Goal: Task Accomplishment & Management: Complete application form

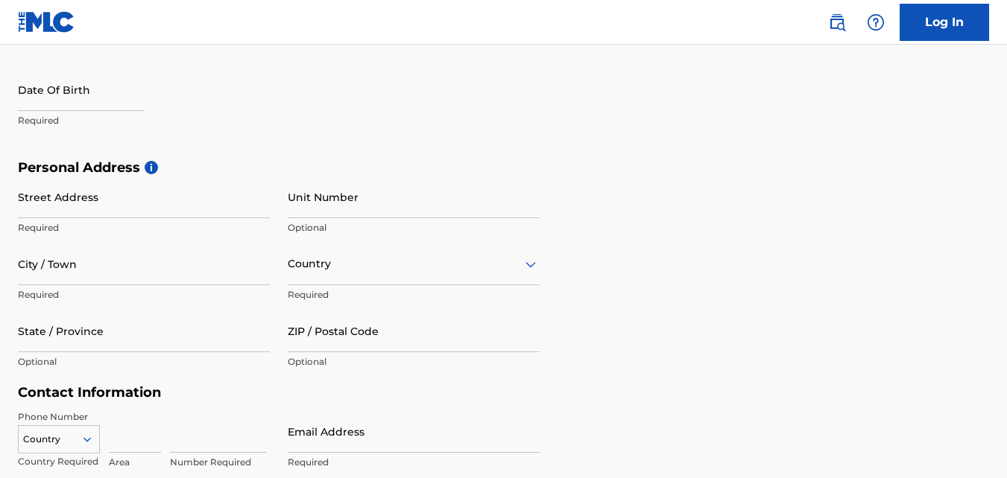
scroll to position [373, 0]
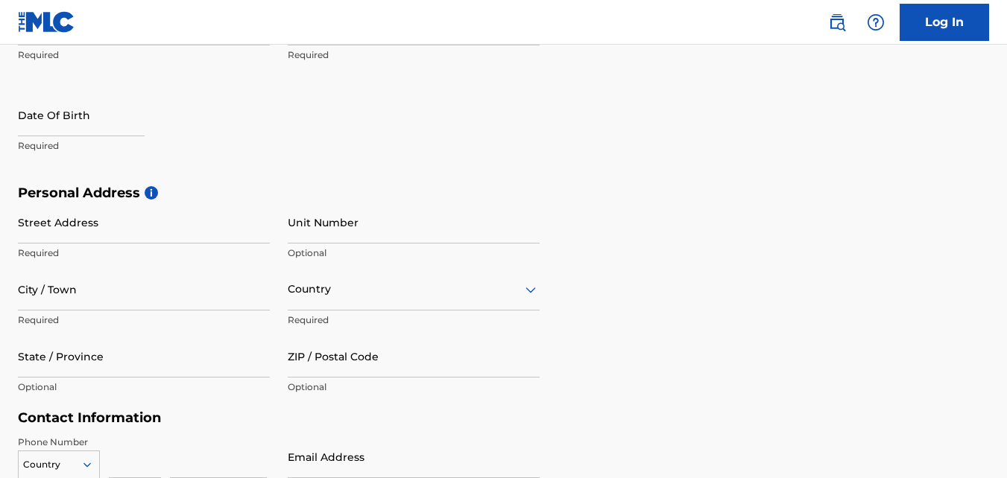
select select "7"
select select "2025"
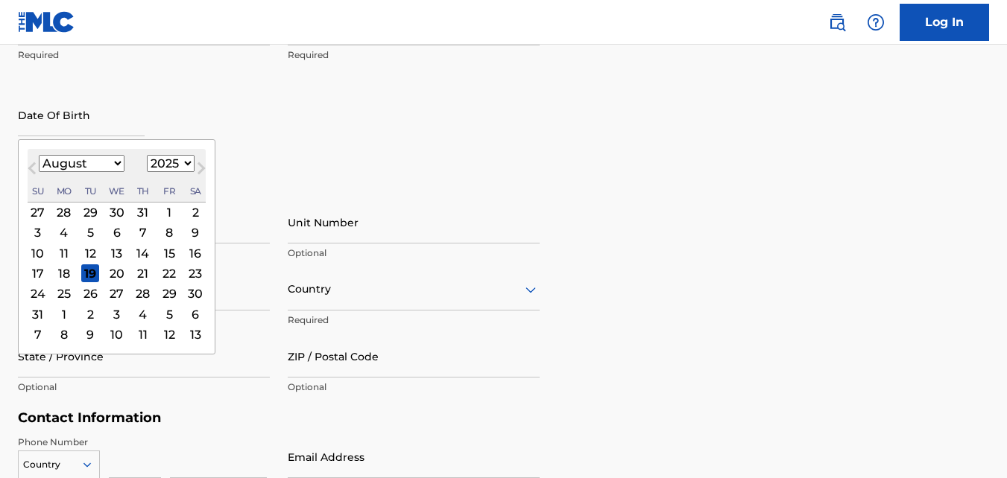
click at [95, 120] on input "text" at bounding box center [81, 115] width 127 height 42
click at [115, 158] on select "January February March April May June July August September October November De…" at bounding box center [82, 163] width 86 height 17
select select "2"
click at [39, 155] on select "January February March April May June July August September October November De…" at bounding box center [82, 163] width 86 height 17
click at [63, 310] on div "31" at bounding box center [64, 314] width 18 height 18
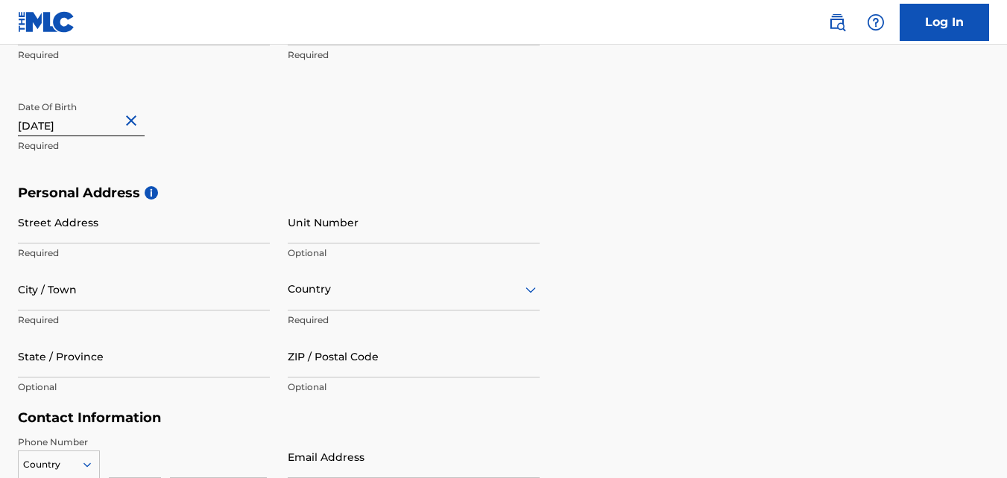
type input "[DATE]"
click at [174, 230] on input "Street Address" at bounding box center [144, 222] width 252 height 42
type input "1775 mixons corner rd"
click at [203, 288] on input "City / Town" at bounding box center [144, 289] width 252 height 42
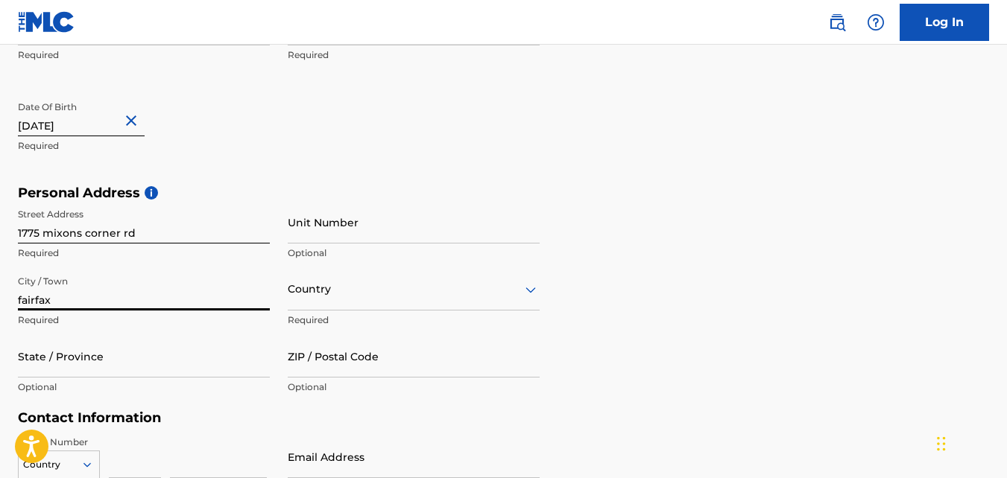
type input "fairfax"
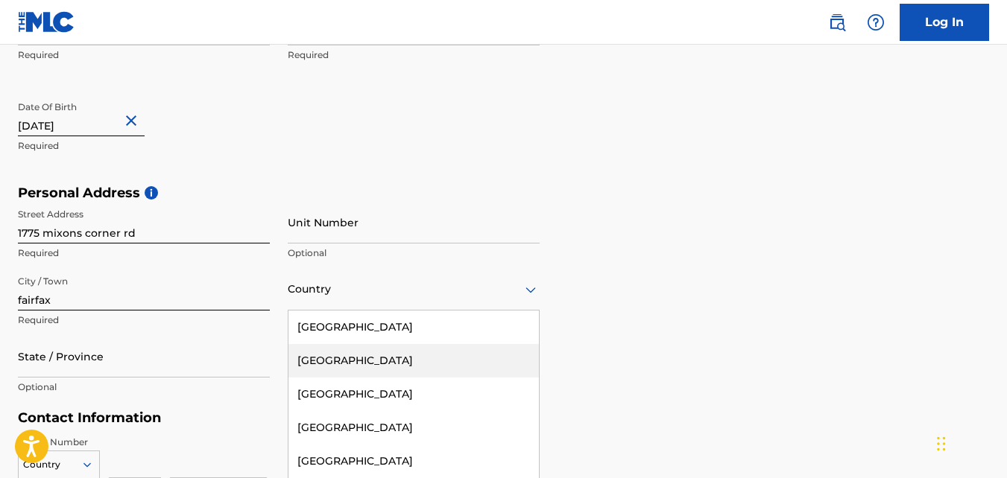
scroll to position [429, 0]
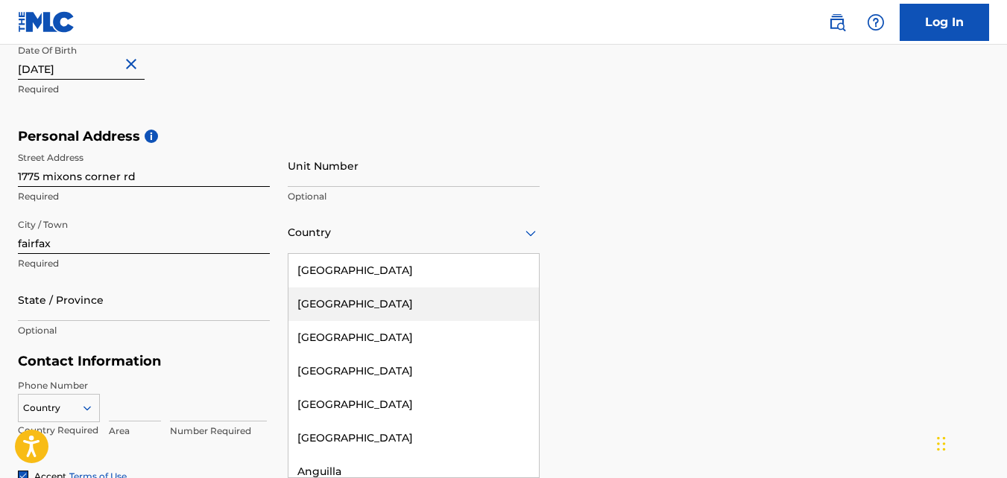
click at [482, 254] on div "223 results available. Use Up and Down to choose options, press Enter to select…" at bounding box center [414, 233] width 252 height 42
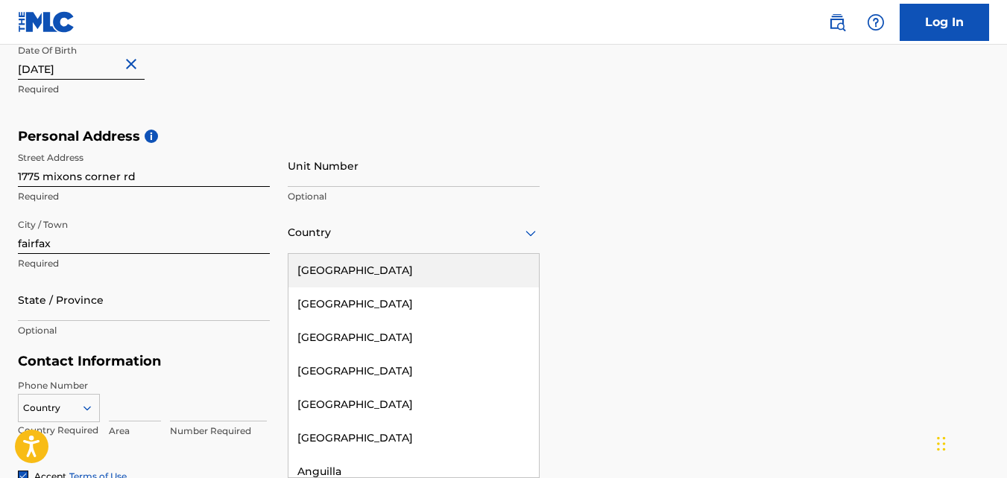
click at [422, 270] on div "[GEOGRAPHIC_DATA]" at bounding box center [413, 271] width 250 height 34
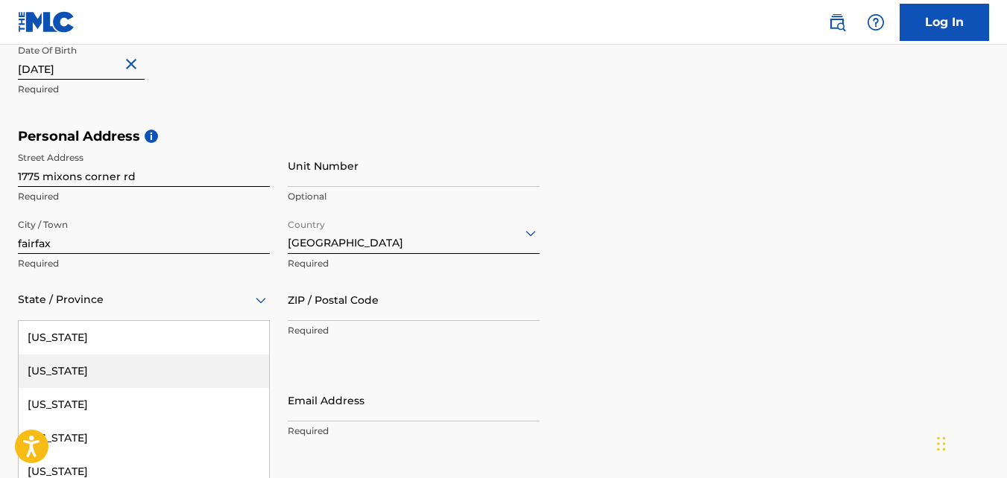
scroll to position [496, 0]
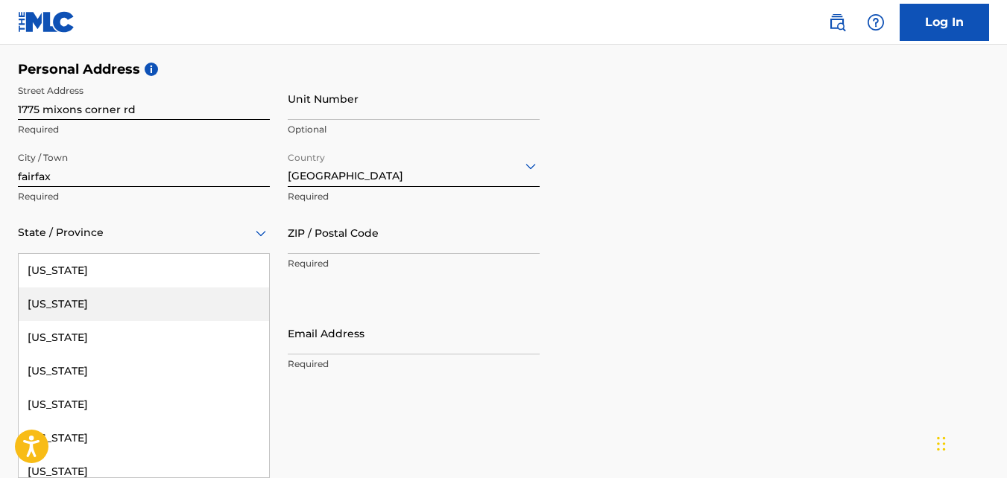
click at [187, 254] on div "57 results available. Use Up and Down to choose options, press Enter to select …" at bounding box center [144, 233] width 252 height 42
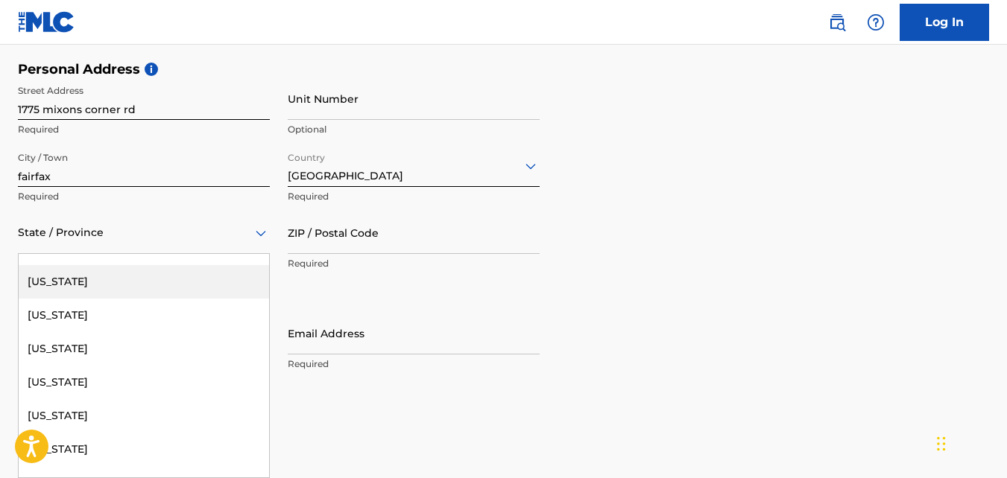
scroll to position [1390, 0]
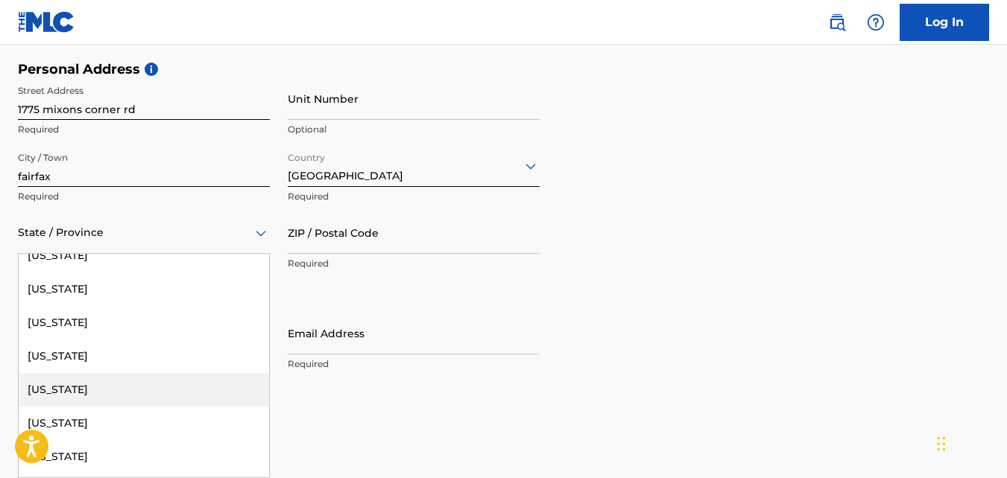
click at [159, 394] on div "[US_STATE]" at bounding box center [144, 390] width 250 height 34
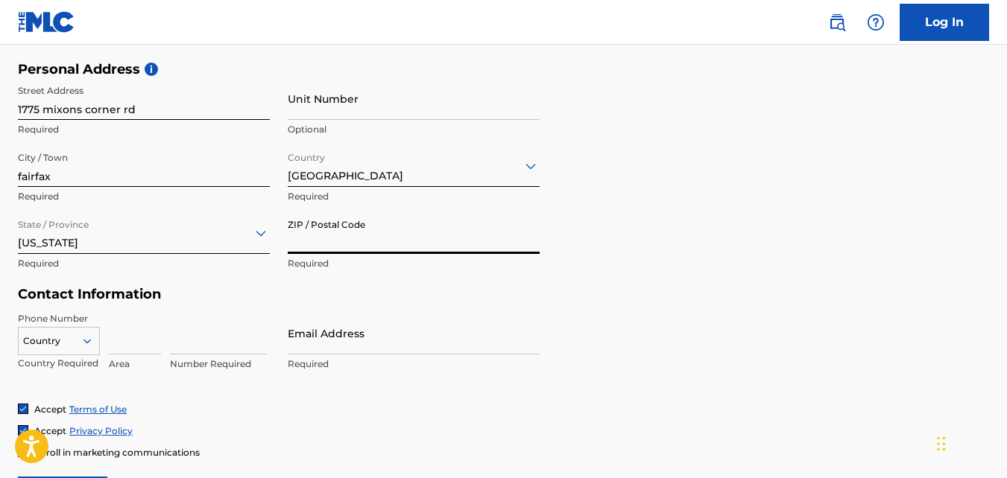
click at [377, 248] on input "ZIP / Postal Code" at bounding box center [414, 233] width 252 height 42
type input "29827"
click at [124, 349] on input at bounding box center [135, 333] width 52 height 42
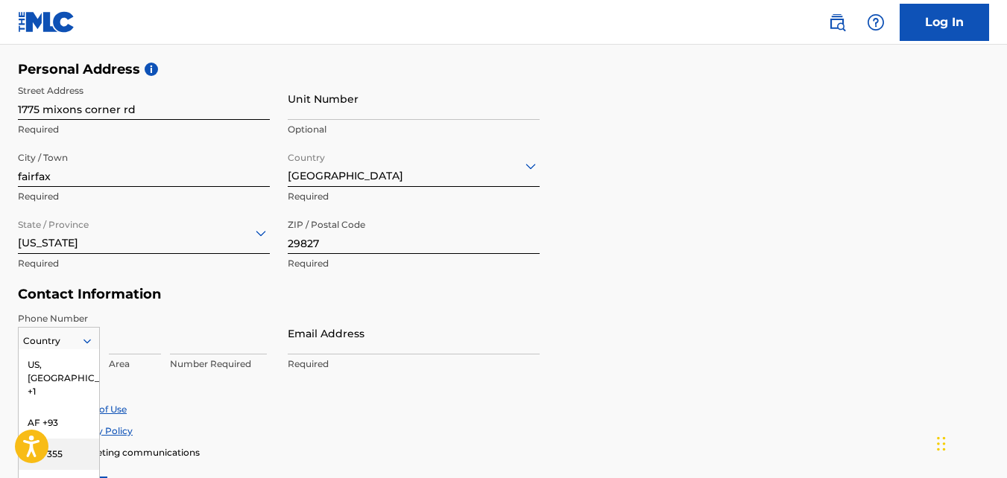
scroll to position [592, 0]
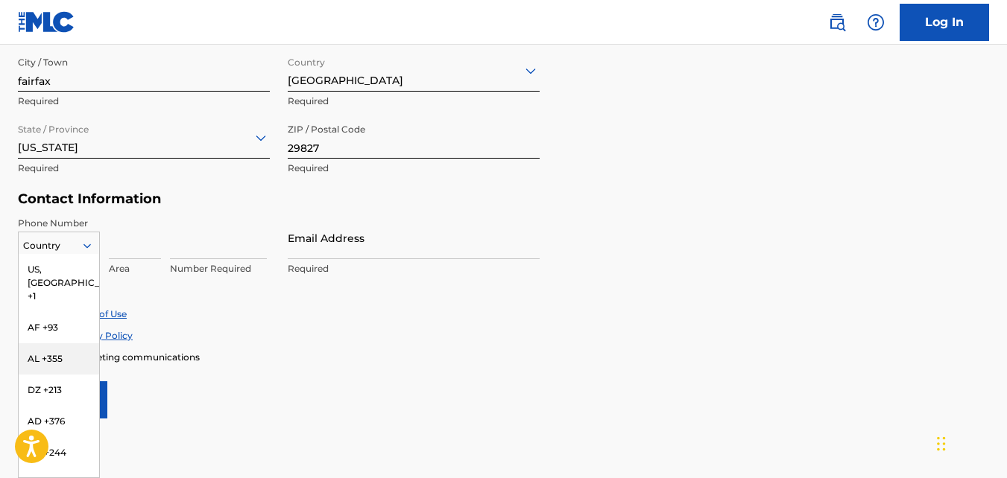
click at [86, 254] on div "216 results available. Use Up and Down to choose options, press Enter to select…" at bounding box center [59, 243] width 82 height 22
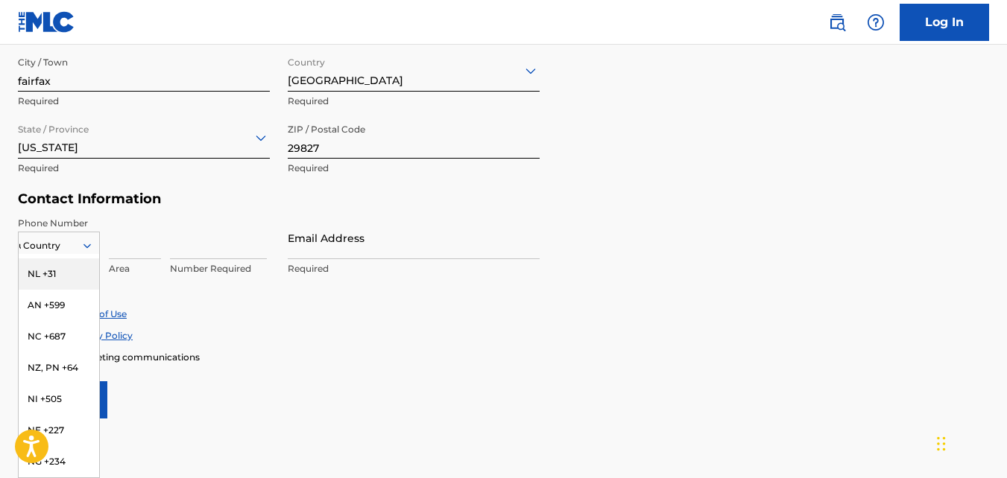
scroll to position [183, 0]
type input "us"
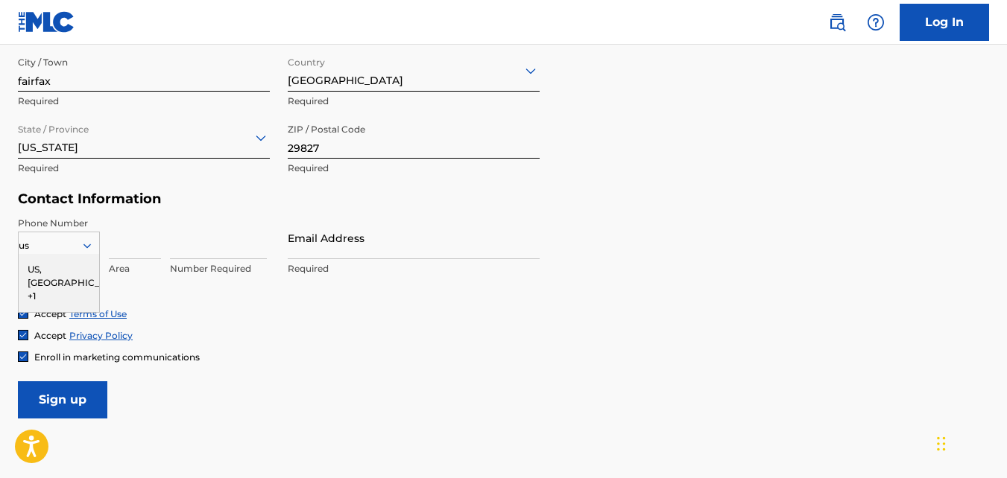
click at [64, 264] on div "US, [GEOGRAPHIC_DATA] +1" at bounding box center [59, 283] width 80 height 58
click at [125, 247] on input at bounding box center [135, 238] width 52 height 42
type input "803"
type input "[GEOGRAPHIC_DATA]"
type input "1"
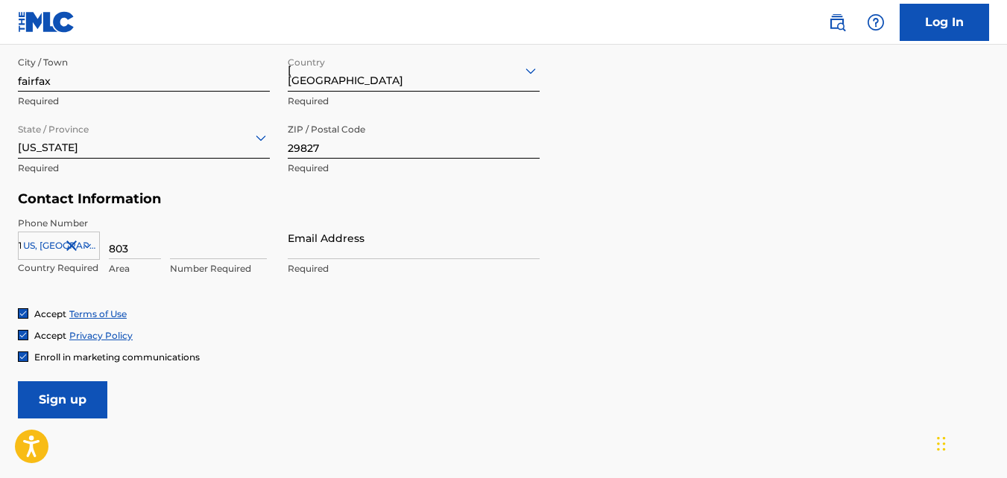
type input "6862746"
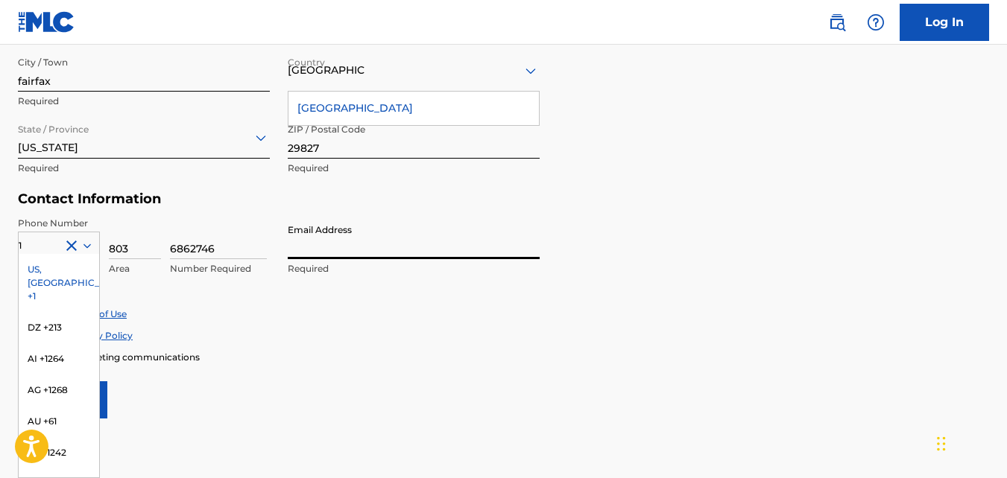
click at [319, 252] on input "Email Address" at bounding box center [414, 238] width 252 height 42
type input "[EMAIL_ADDRESS][DOMAIN_NAME]"
type input "[PERSON_NAME]"
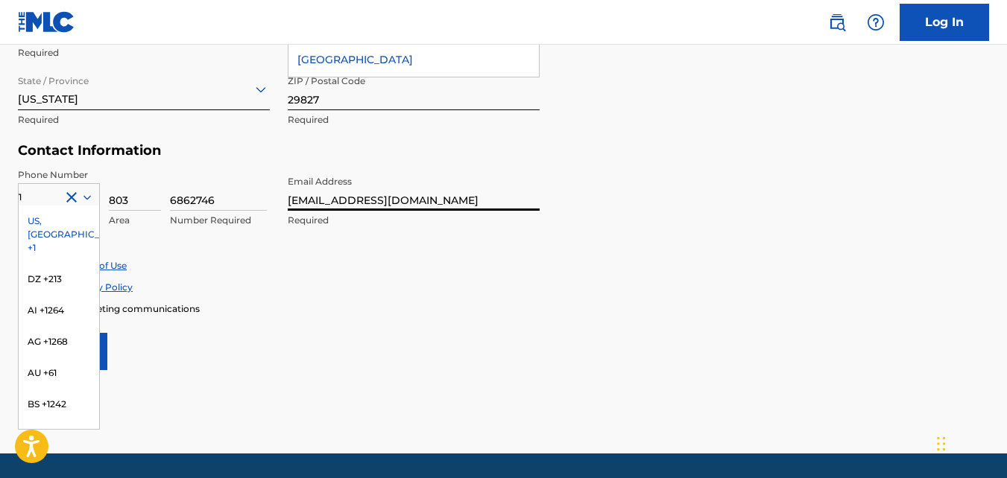
scroll to position [666, 0]
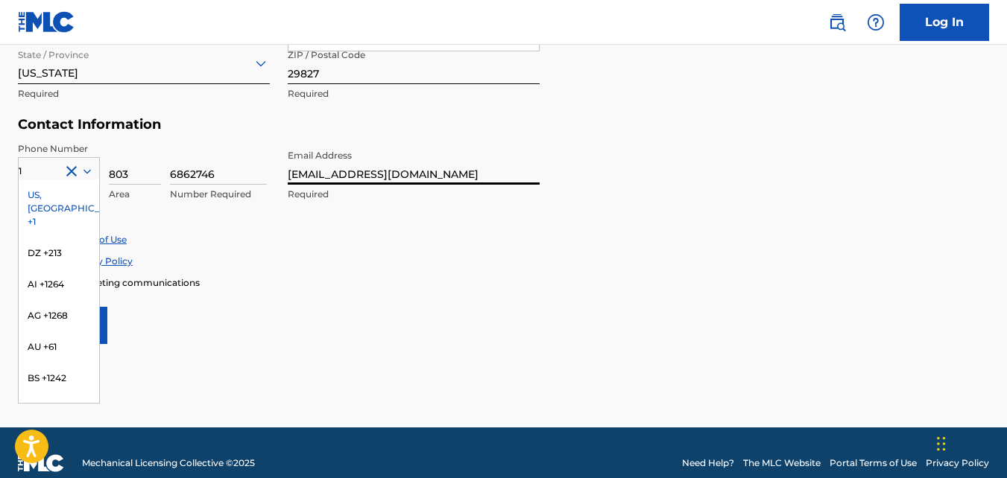
click at [250, 275] on div "Accept Terms of Use Accept Privacy Policy Enroll in marketing communications" at bounding box center [503, 261] width 971 height 56
drag, startPoint x: 229, startPoint y: 275, endPoint x: 211, endPoint y: 298, distance: 29.7
click at [223, 278] on div "Accept Terms of Use Accept Privacy Policy Enroll in marketing communications" at bounding box center [503, 261] width 971 height 56
click at [103, 322] on input "Sign up" at bounding box center [62, 325] width 89 height 37
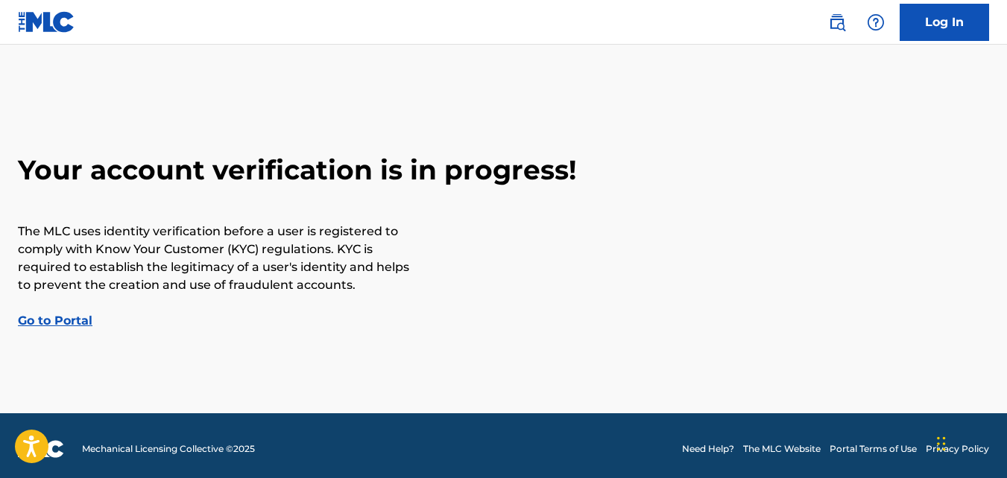
click at [61, 323] on link "Go to Portal" at bounding box center [55, 321] width 75 height 14
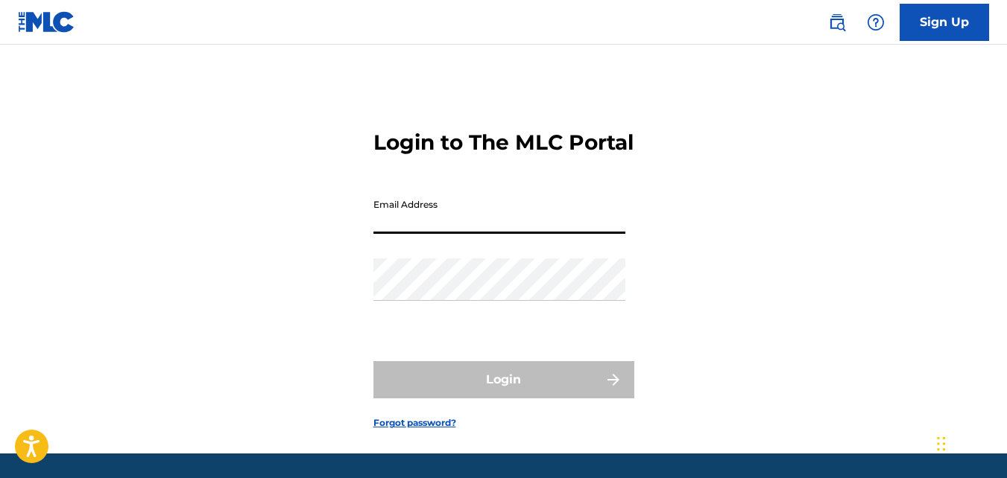
click at [430, 234] on input "Email Address" at bounding box center [499, 212] width 252 height 42
click at [403, 430] on link "Forgot password?" at bounding box center [414, 422] width 83 height 13
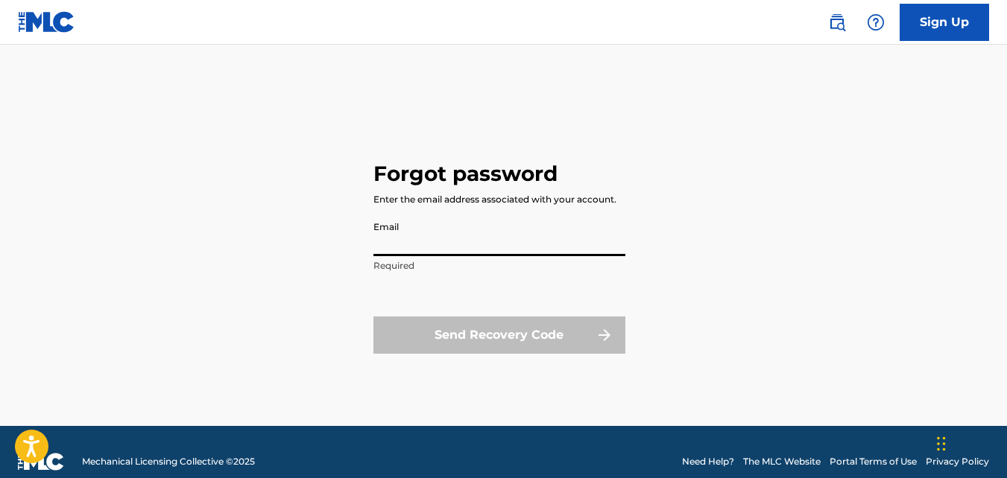
click at [394, 244] on input "Email" at bounding box center [499, 235] width 252 height 42
type input "[EMAIL_ADDRESS][DOMAIN_NAME]"
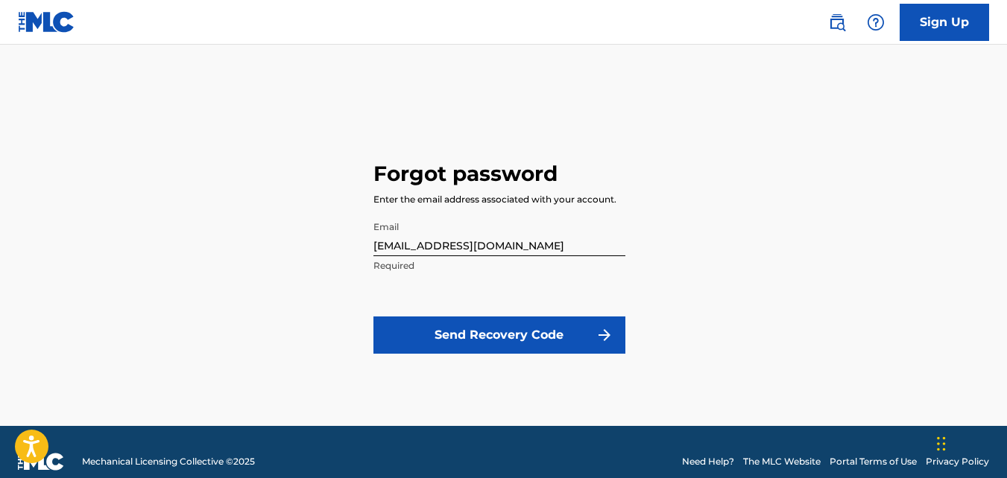
click at [451, 330] on button "Send Recovery Code" at bounding box center [499, 335] width 252 height 37
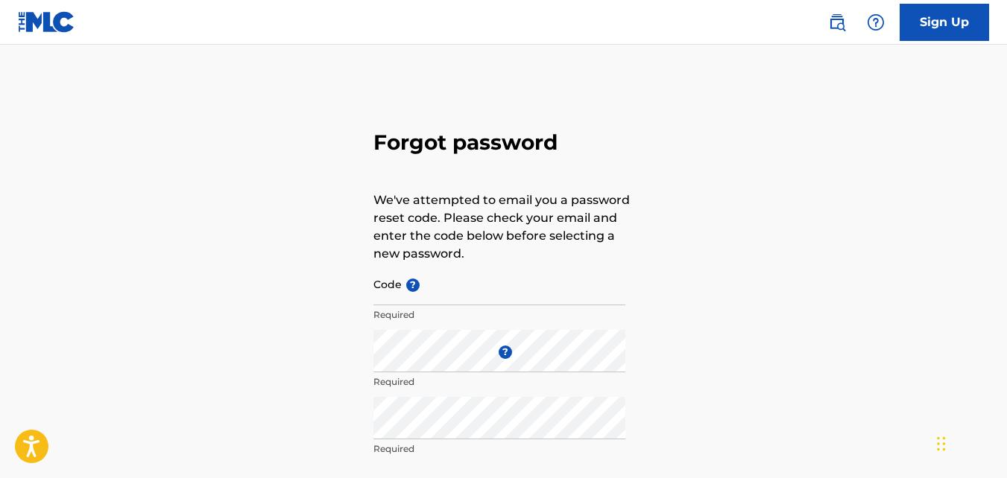
click at [286, 267] on div "Forgot password We've attempted to email you a password reset code. Please chec…" at bounding box center [503, 330] width 1007 height 497
type input "f"
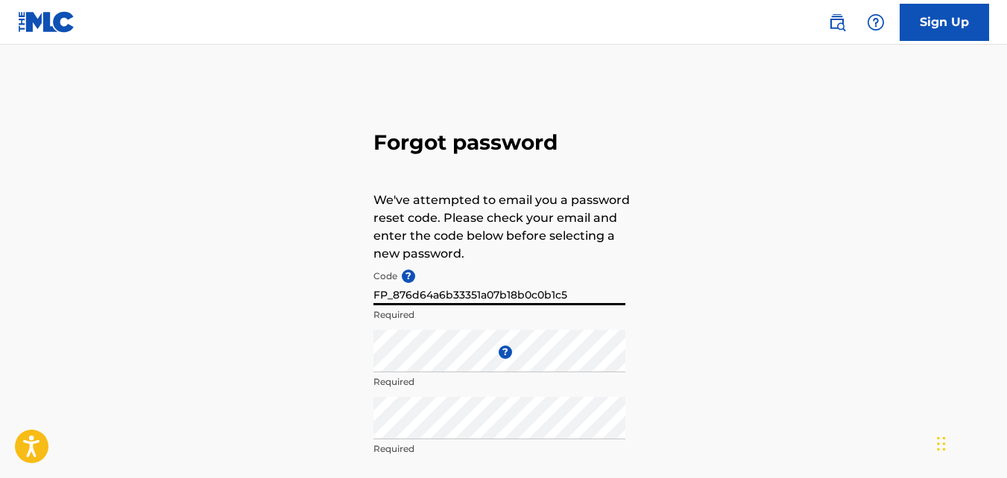
type input "FP_876d64a6b33351a07b18b0c0b1c5"
click at [481, 373] on div "Enter a new password ? Required" at bounding box center [499, 363] width 252 height 67
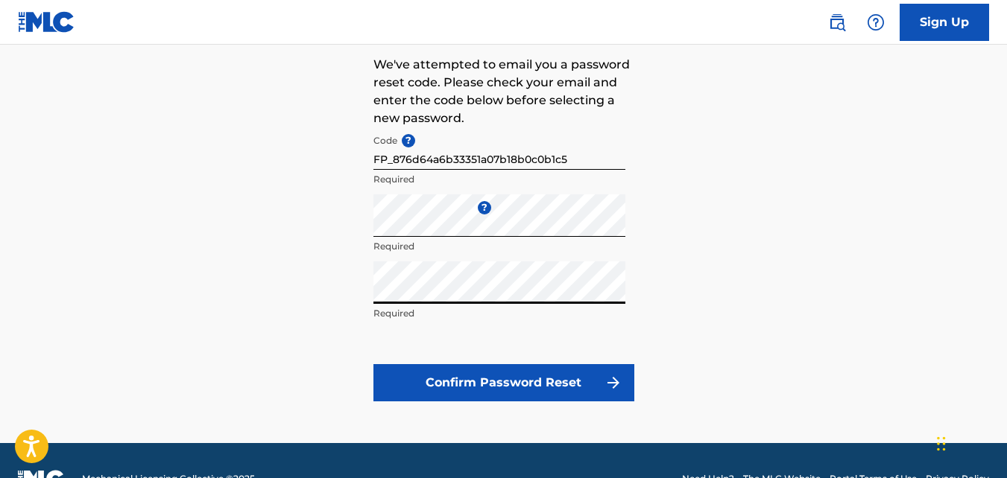
scroll to position [144, 0]
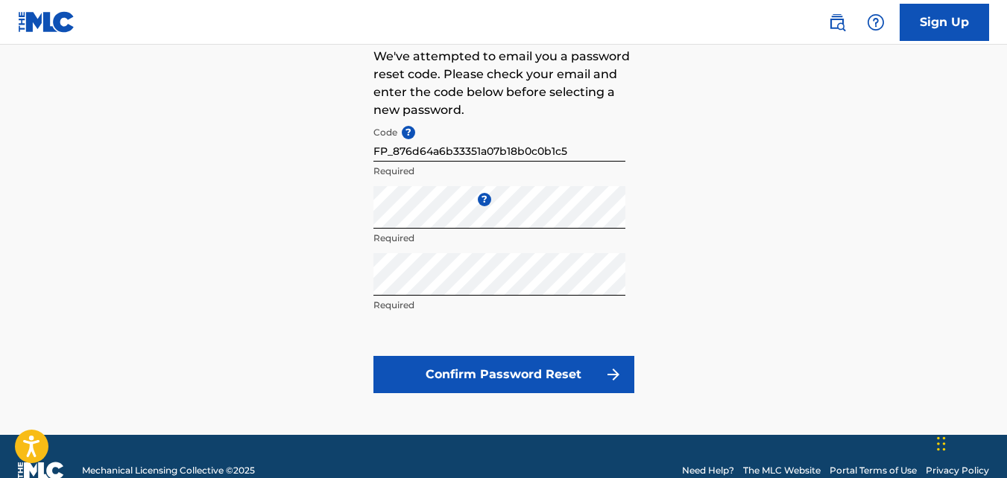
click at [545, 372] on button "Confirm Password Reset" at bounding box center [503, 374] width 261 height 37
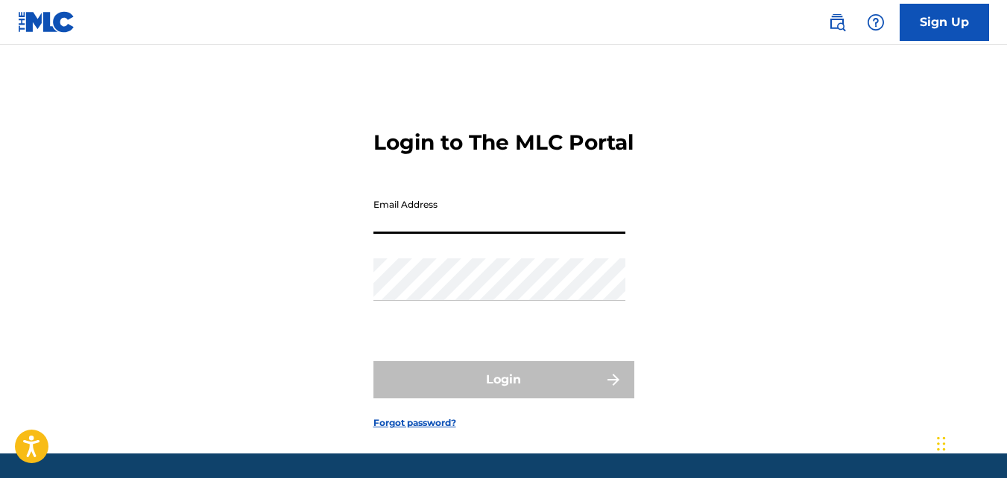
click at [434, 234] on input "Email Address" at bounding box center [499, 212] width 252 height 42
type input "[EMAIL_ADDRESS][DOMAIN_NAME]"
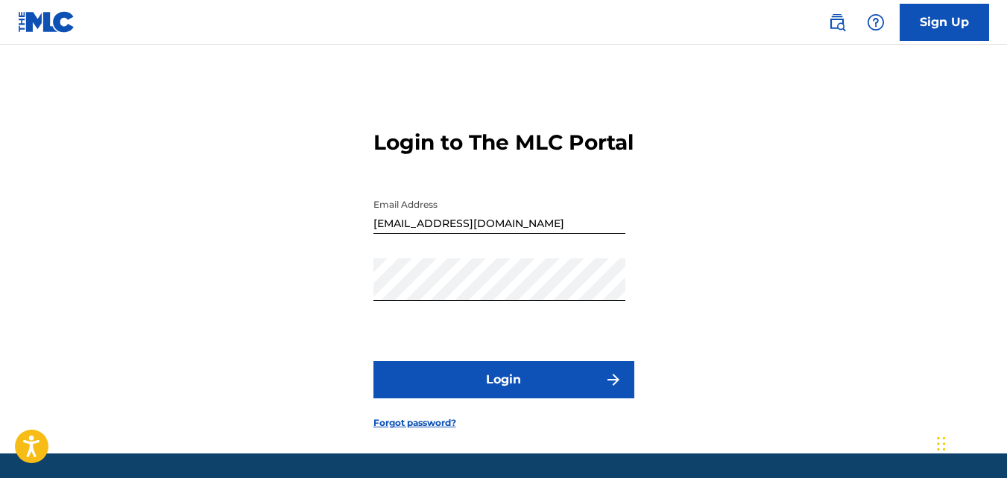
click at [444, 399] on button "Login" at bounding box center [503, 379] width 261 height 37
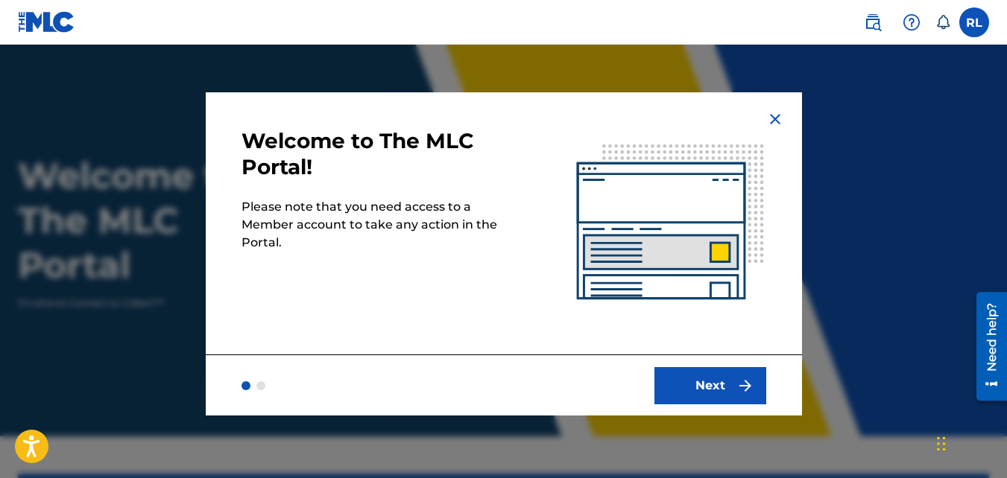
drag, startPoint x: 444, startPoint y: 408, endPoint x: 698, endPoint y: 379, distance: 255.6
click at [698, 379] on div "Next" at bounding box center [504, 385] width 596 height 61
click at [698, 379] on button "Next" at bounding box center [710, 385] width 112 height 37
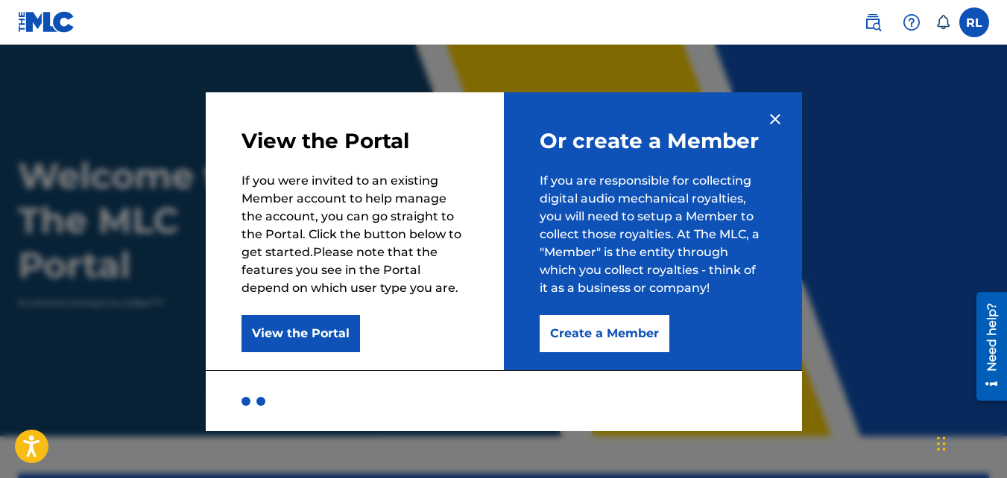
click at [639, 334] on button "Create a Member" at bounding box center [604, 333] width 130 height 37
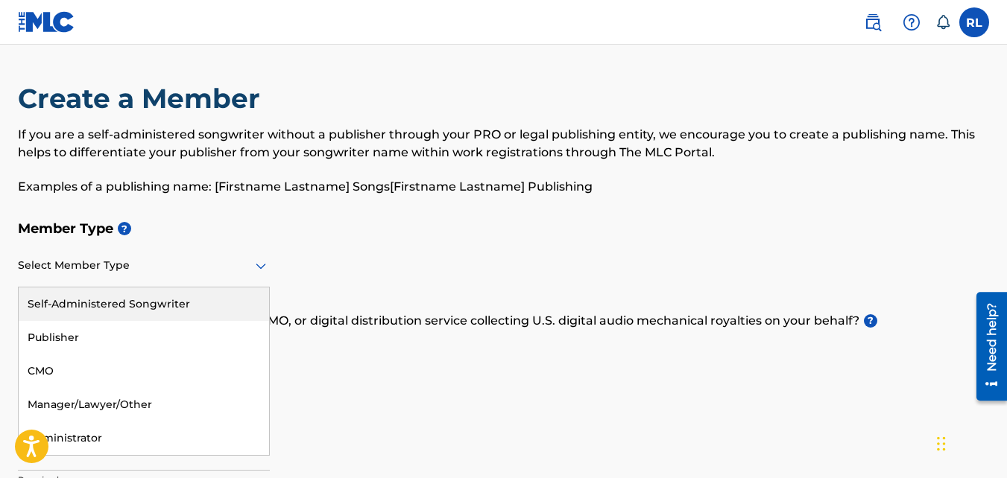
click at [93, 270] on div at bounding box center [144, 265] width 252 height 19
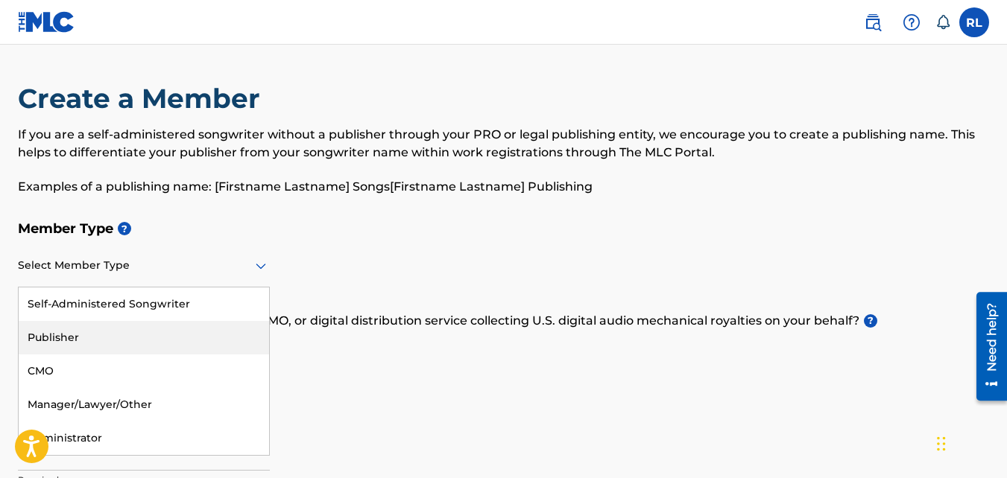
click at [65, 337] on div "Publisher" at bounding box center [144, 338] width 250 height 34
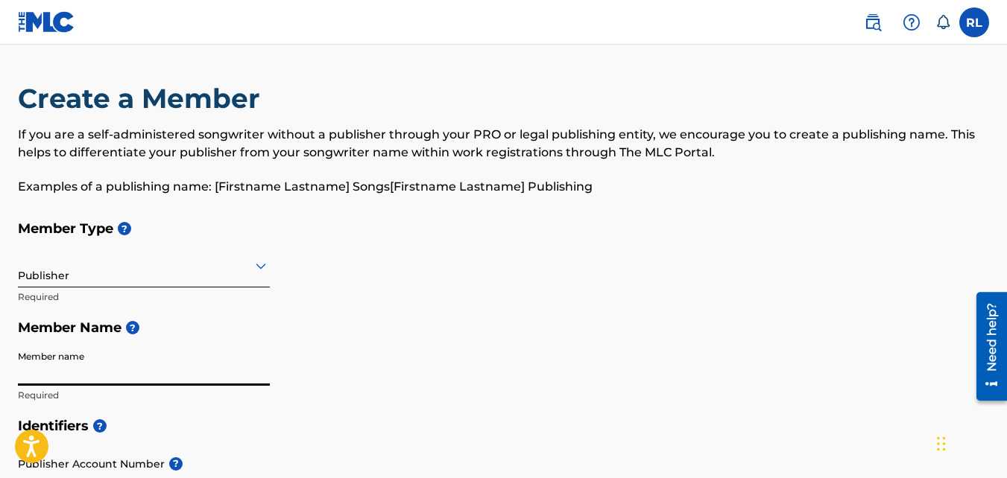
click at [65, 371] on input "Member name" at bounding box center [144, 364] width 252 height 42
type input "[PERSON_NAME]"
type input "1775 mixons corner rd"
type input "fairfax"
type input "[GEOGRAPHIC_DATA]"
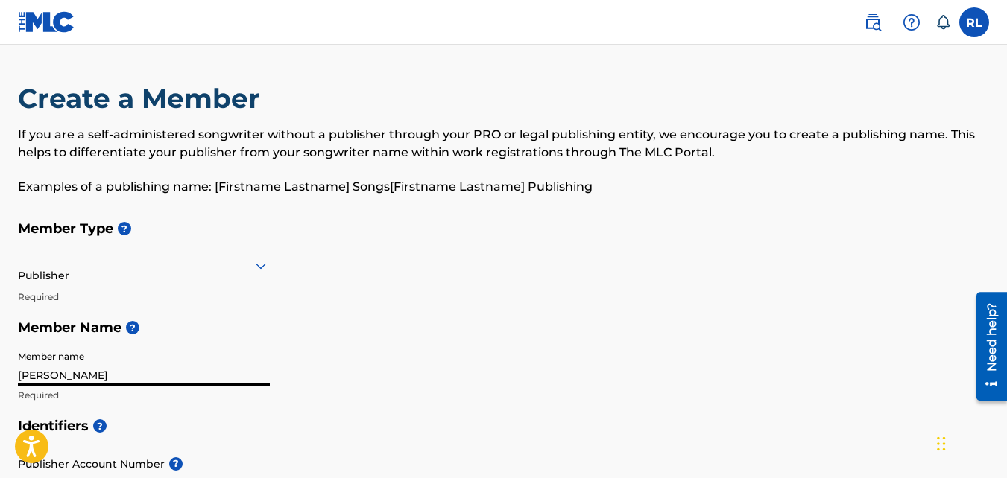
type input "29827"
type input "1"
type input "803"
type input "6862746"
type input "[EMAIL_ADDRESS][DOMAIN_NAME]"
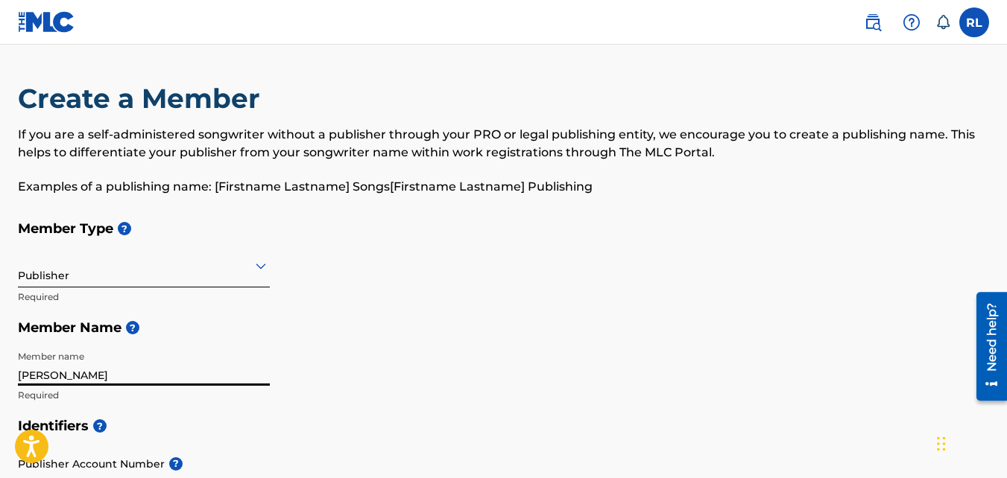
scroll to position [806, 0]
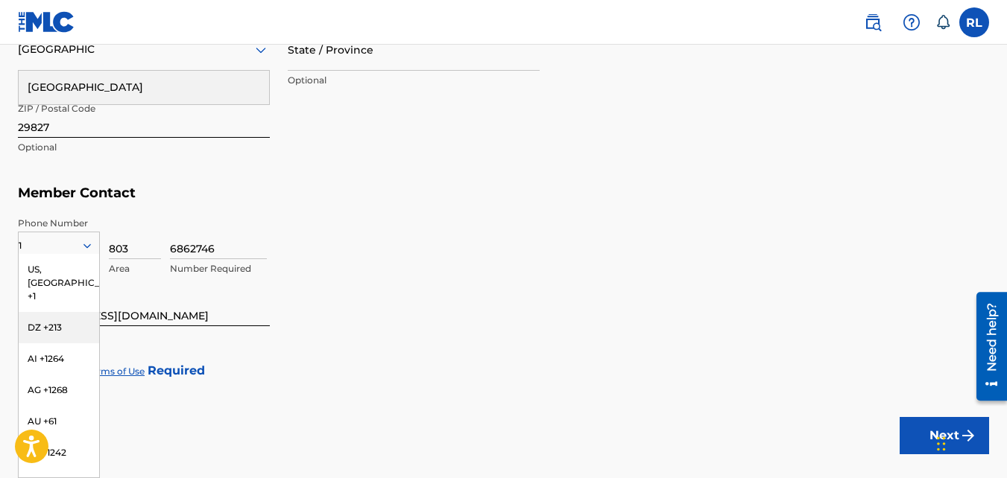
click at [277, 232] on div "6862746 Number Required" at bounding box center [579, 250] width 819 height 67
click at [45, 262] on div "US, [GEOGRAPHIC_DATA] +1" at bounding box center [59, 283] width 80 height 58
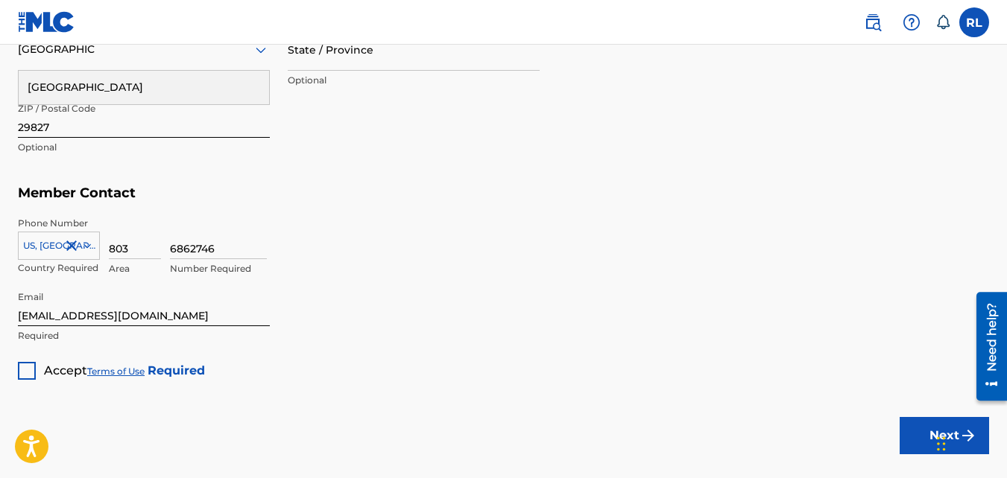
click at [26, 371] on div at bounding box center [27, 371] width 18 height 18
click at [918, 444] on button "Next" at bounding box center [943, 435] width 89 height 37
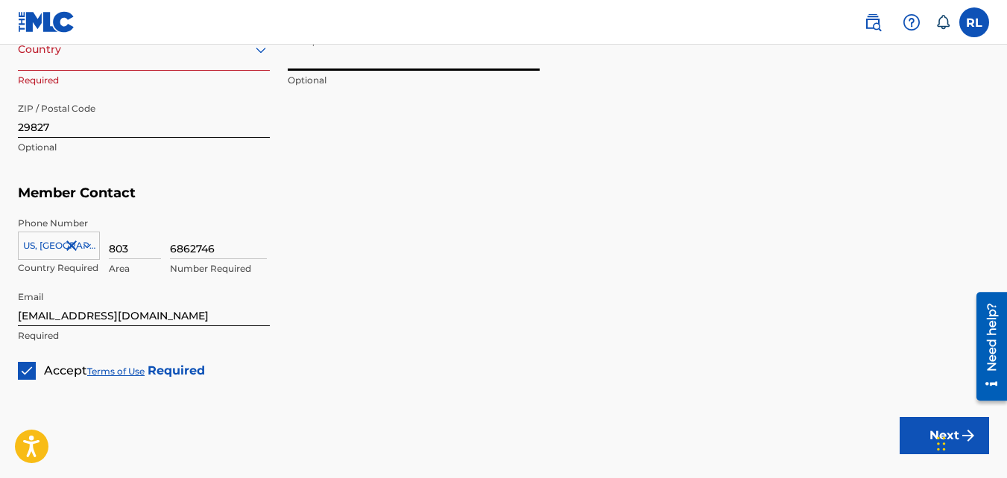
click at [326, 63] on input "State / Province" at bounding box center [414, 49] width 252 height 42
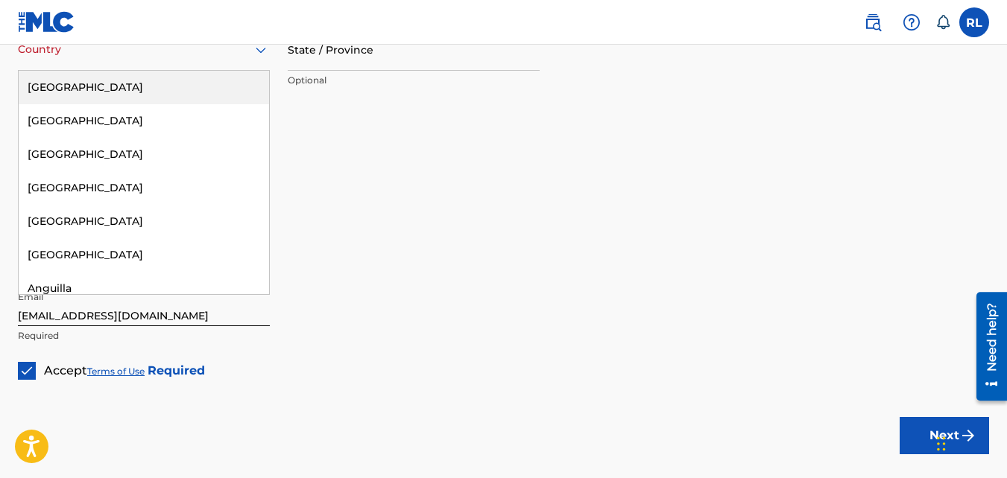
click at [190, 54] on div at bounding box center [144, 49] width 252 height 19
click at [198, 90] on div "[GEOGRAPHIC_DATA]" at bounding box center [144, 88] width 250 height 34
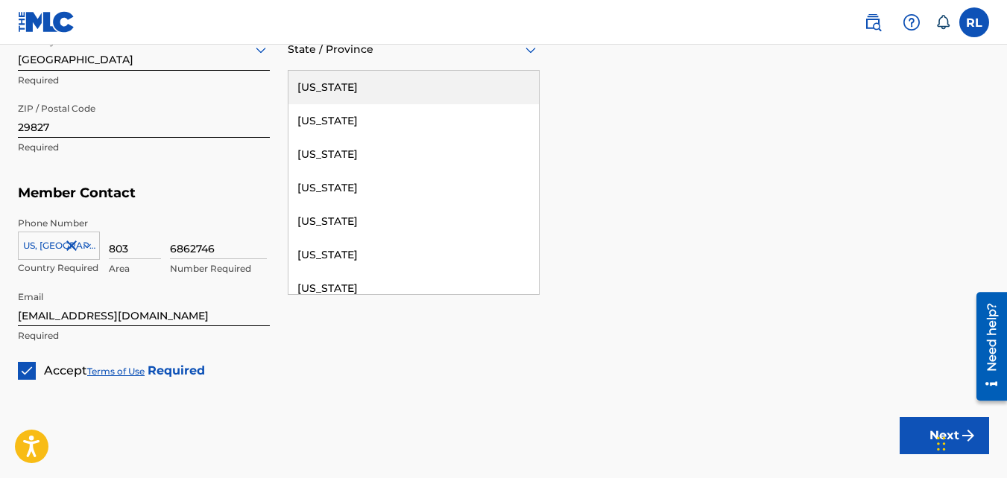
click at [317, 66] on div "State / Province" at bounding box center [414, 49] width 252 height 42
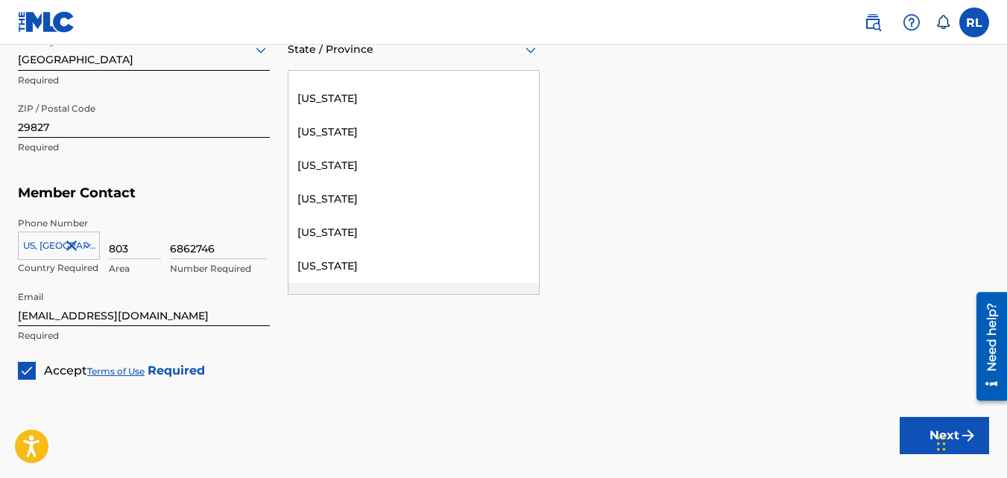
scroll to position [1498, 0]
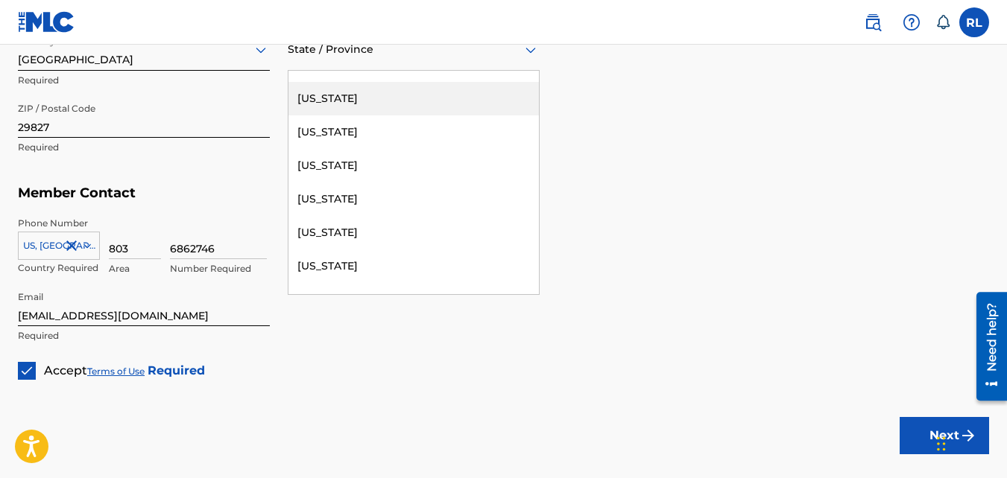
click at [350, 98] on div "[US_STATE]" at bounding box center [413, 99] width 250 height 34
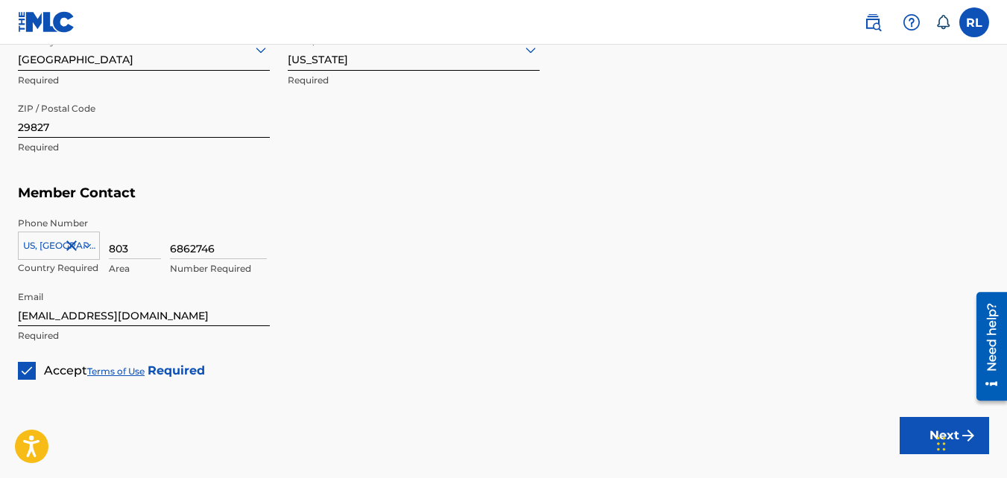
click at [918, 438] on button "Next" at bounding box center [943, 435] width 89 height 37
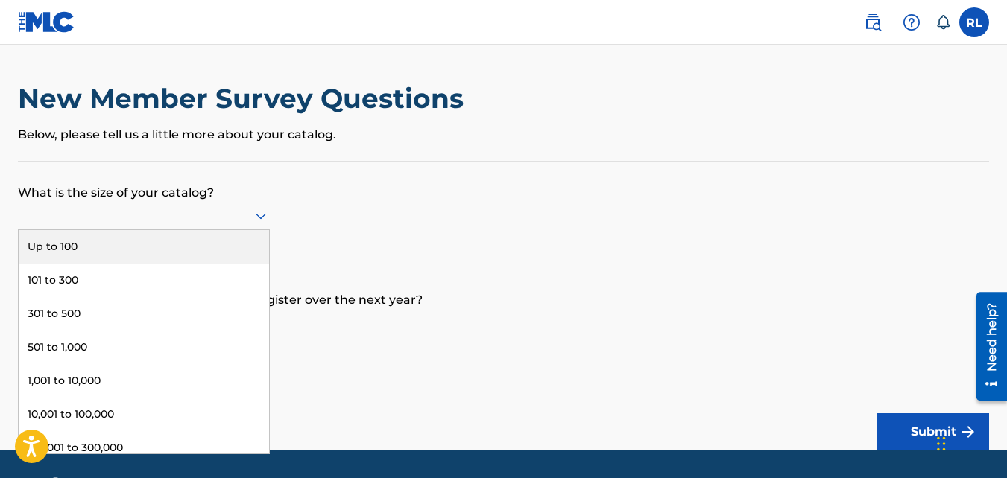
click at [241, 212] on div at bounding box center [144, 215] width 252 height 19
click at [134, 245] on div "Up to 100" at bounding box center [144, 247] width 250 height 34
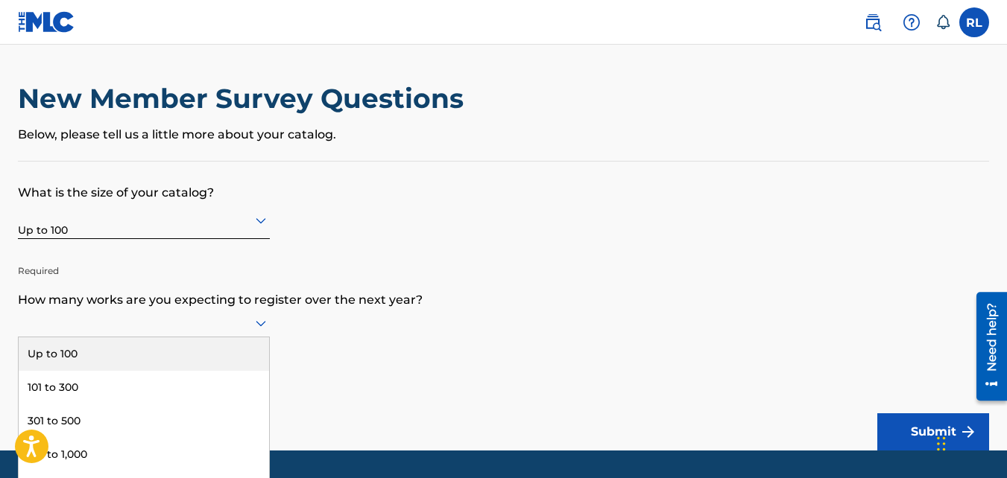
scroll to position [44, 0]
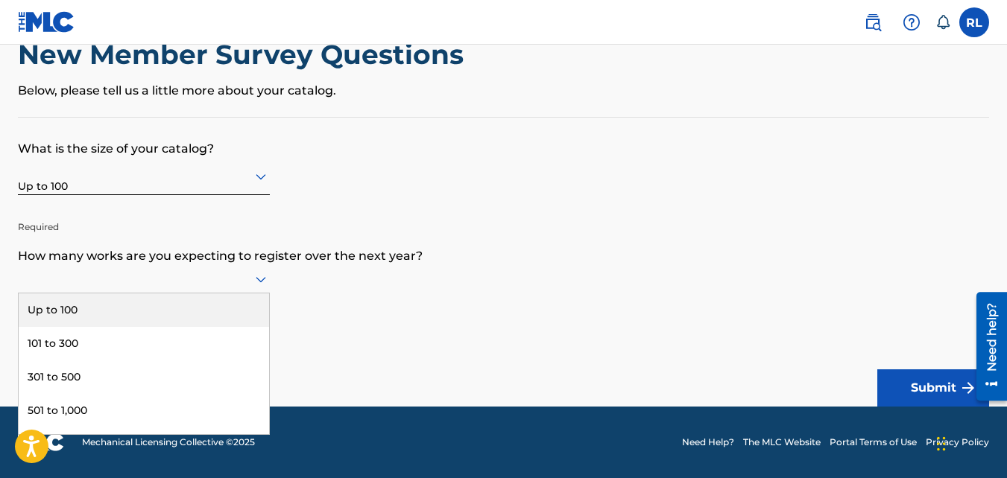
click at [266, 294] on div "9 results available. Use Up and Down to choose options, press Enter to select t…" at bounding box center [144, 279] width 252 height 28
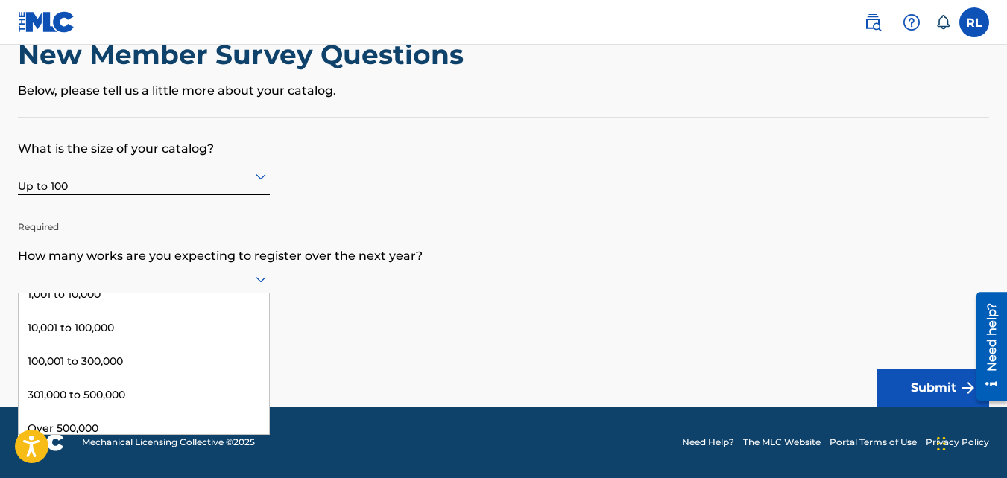
scroll to position [161, 0]
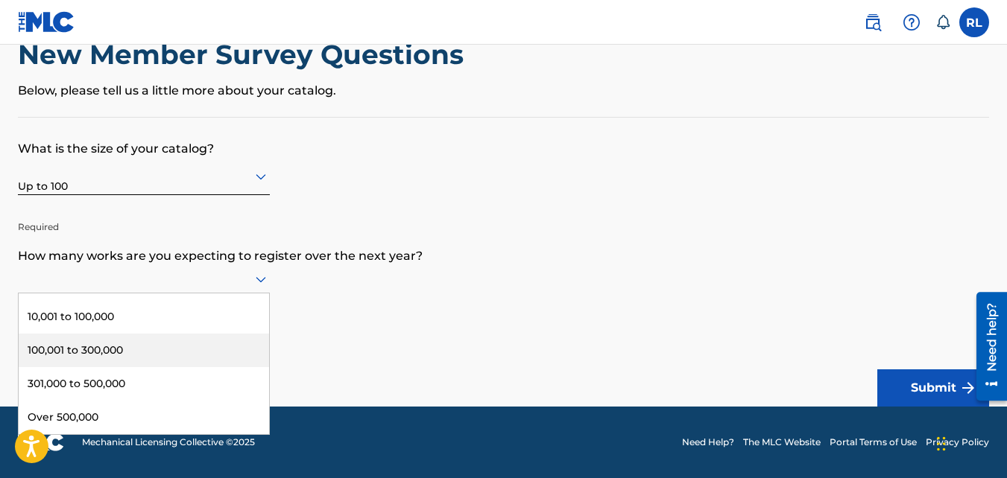
click at [132, 351] on div "100,001 to 300,000" at bounding box center [144, 351] width 250 height 34
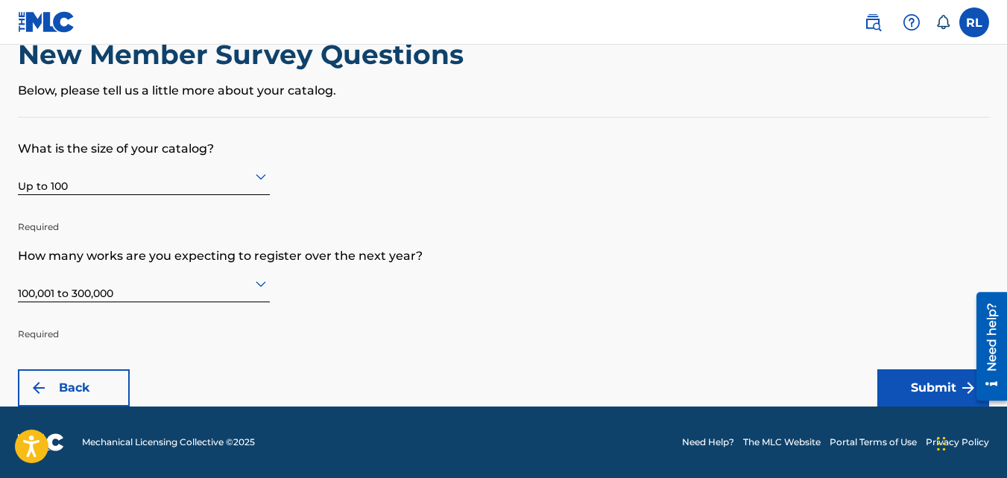
click at [937, 387] on button "Submit" at bounding box center [933, 388] width 112 height 37
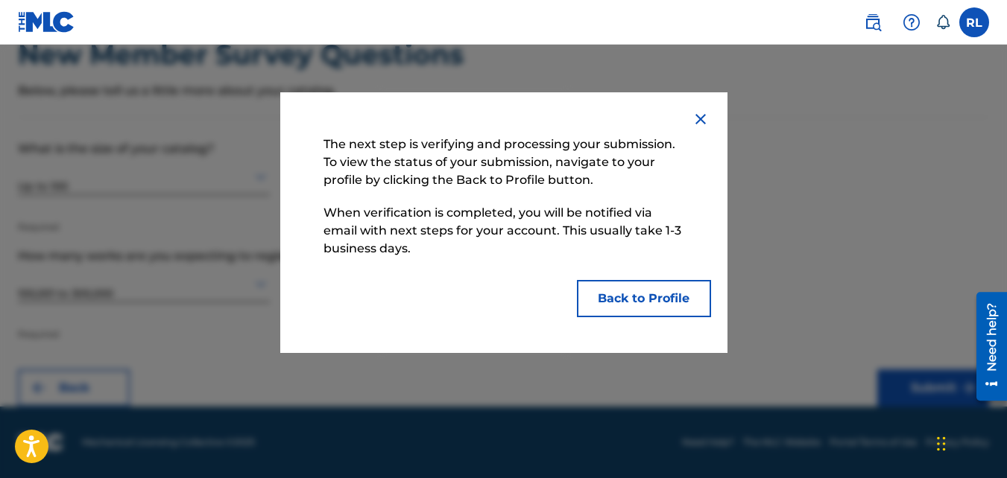
click at [649, 294] on button "Back to Profile" at bounding box center [644, 298] width 134 height 37
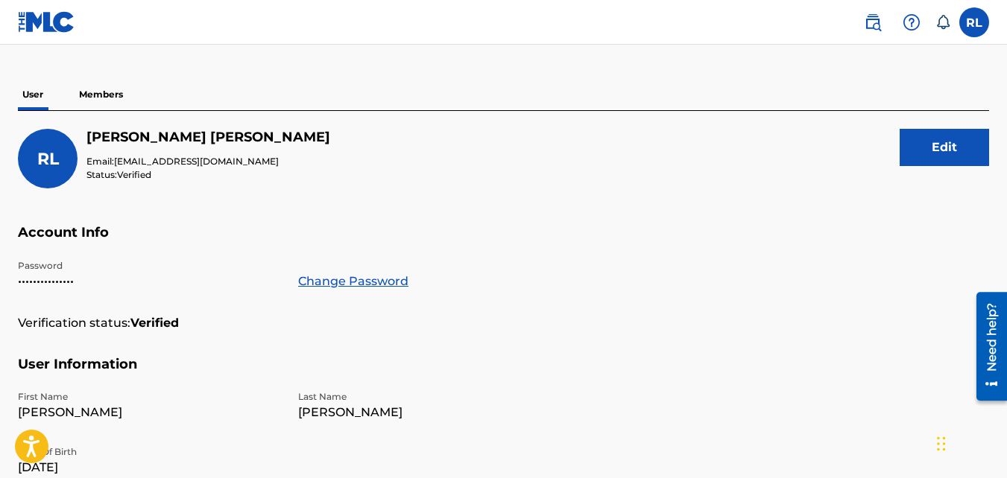
scroll to position [74, 0]
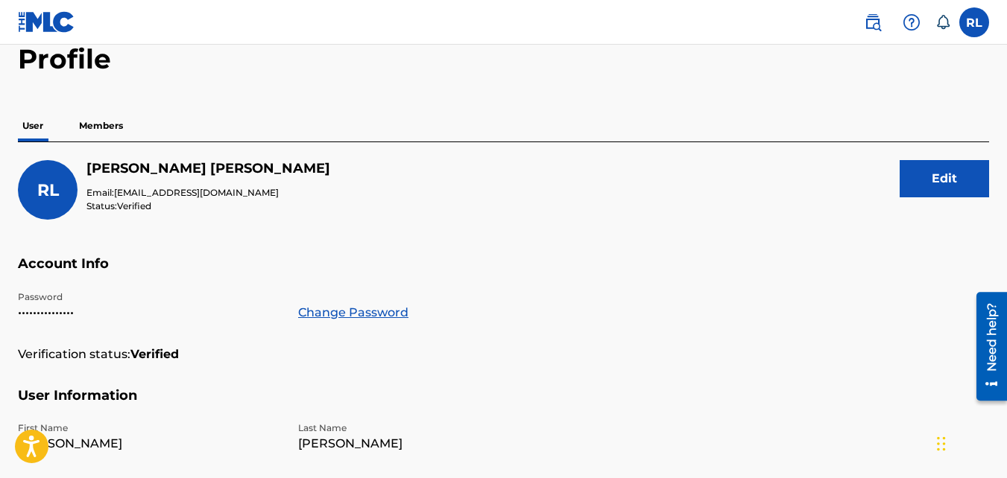
click at [101, 124] on p "Members" at bounding box center [101, 125] width 53 height 31
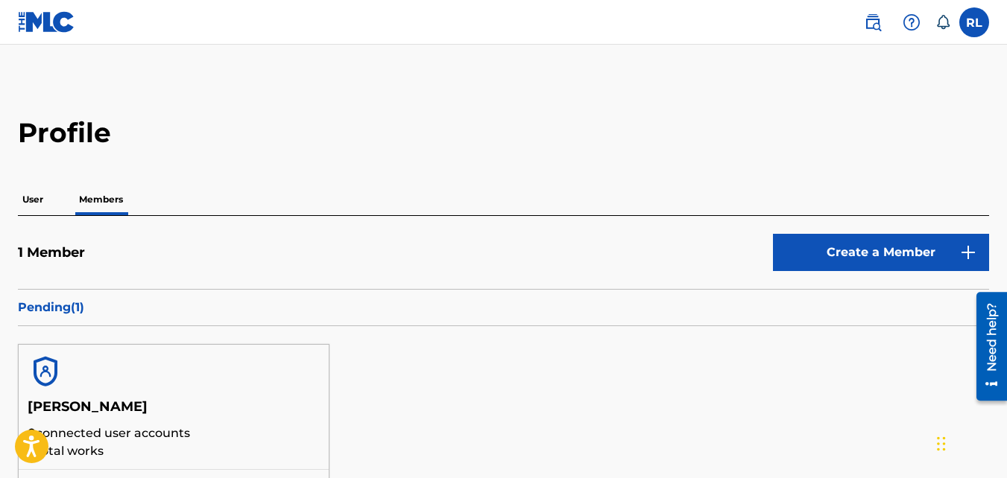
click at [37, 205] on p "User" at bounding box center [33, 199] width 30 height 31
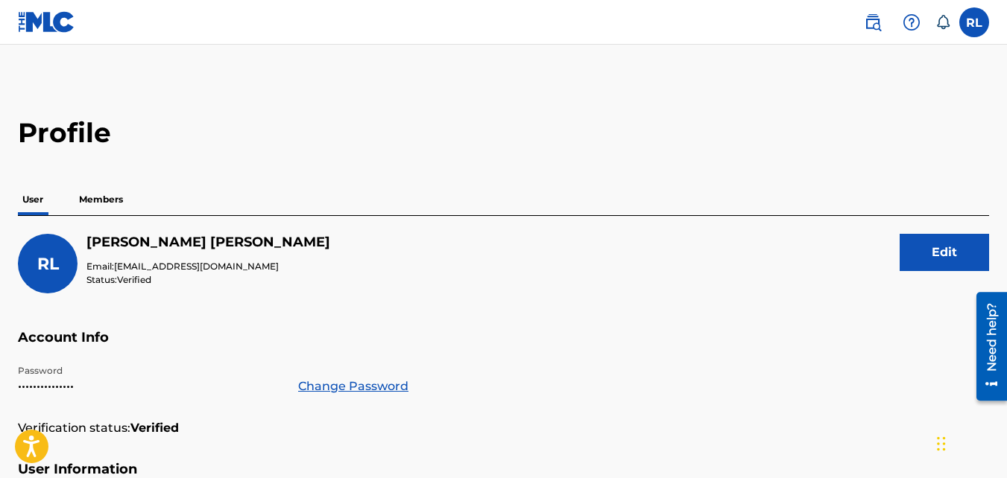
click at [99, 191] on p "Members" at bounding box center [101, 199] width 53 height 31
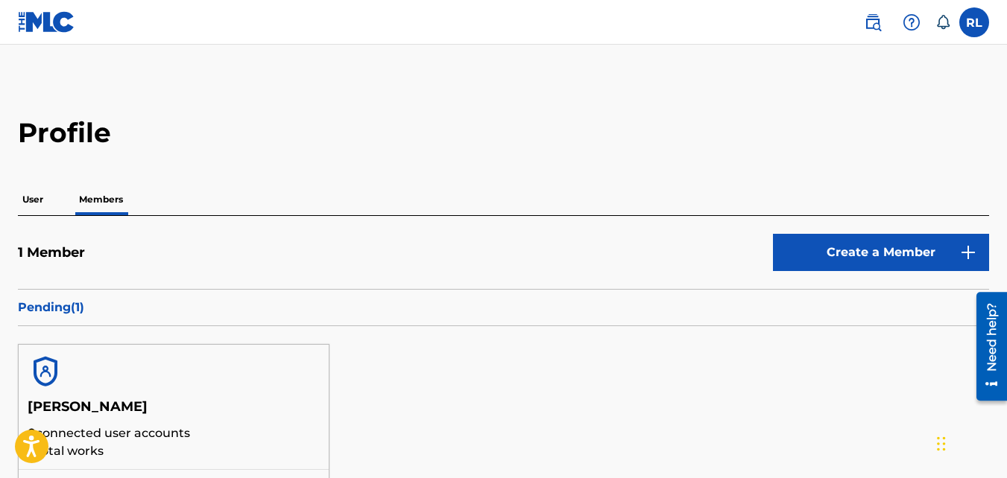
click at [878, 245] on link "Create a Member" at bounding box center [881, 252] width 216 height 37
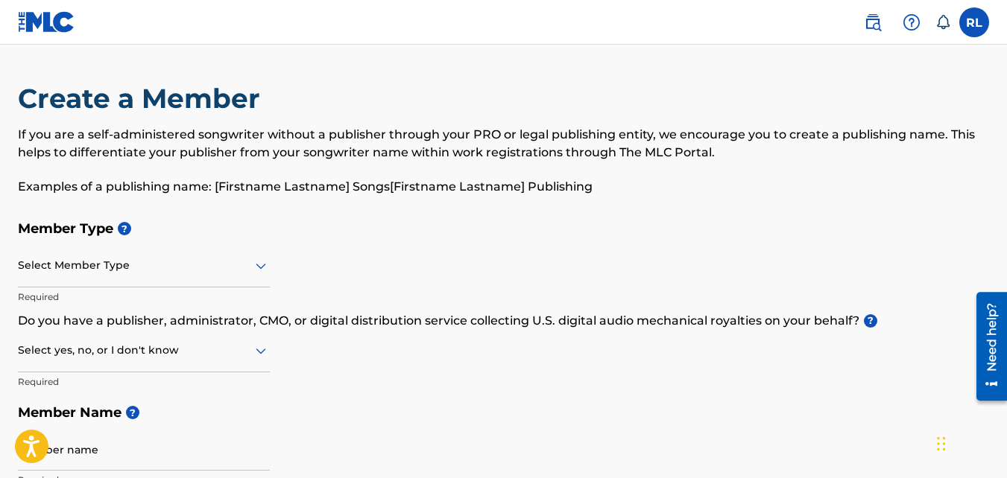
click at [947, 22] on icon at bounding box center [943, 22] width 13 height 14
